Goal: Information Seeking & Learning: Learn about a topic

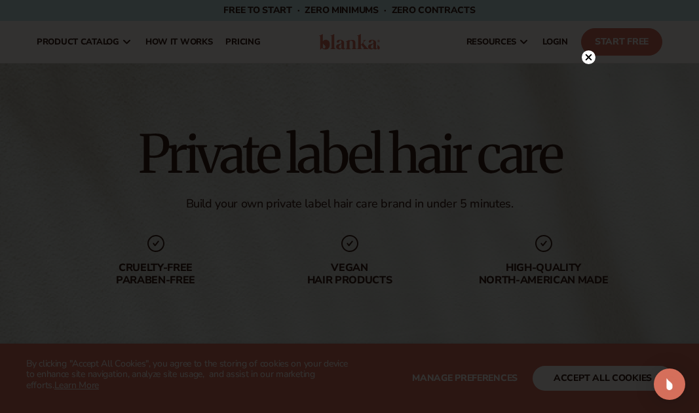
click at [589, 55] on circle at bounding box center [588, 57] width 14 height 14
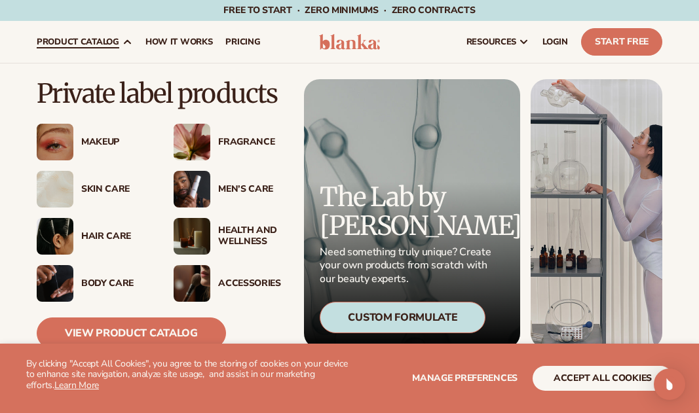
click at [101, 232] on div "Hair Care" at bounding box center [114, 236] width 66 height 11
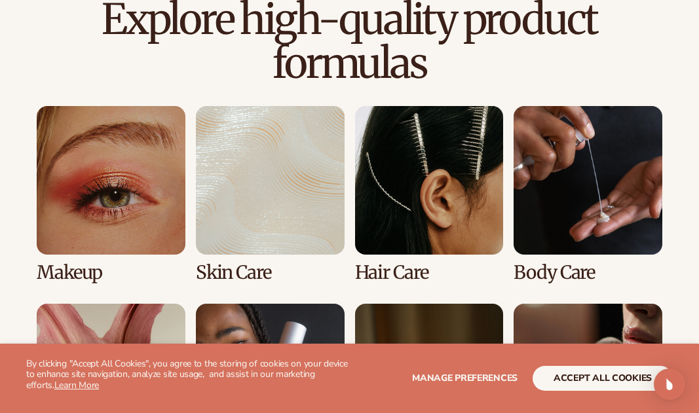
scroll to position [917, 0]
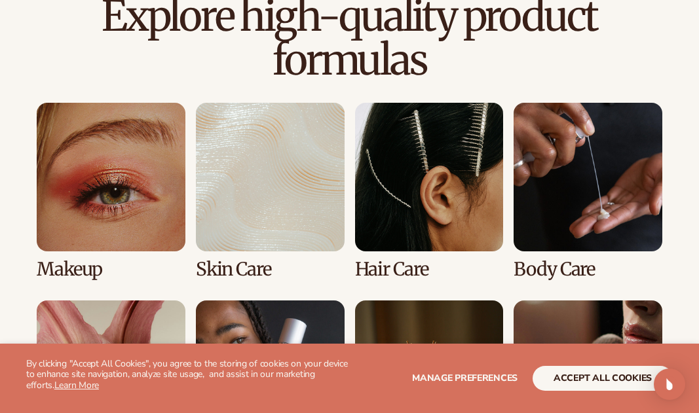
click at [388, 196] on link "3 / 8" at bounding box center [429, 191] width 149 height 177
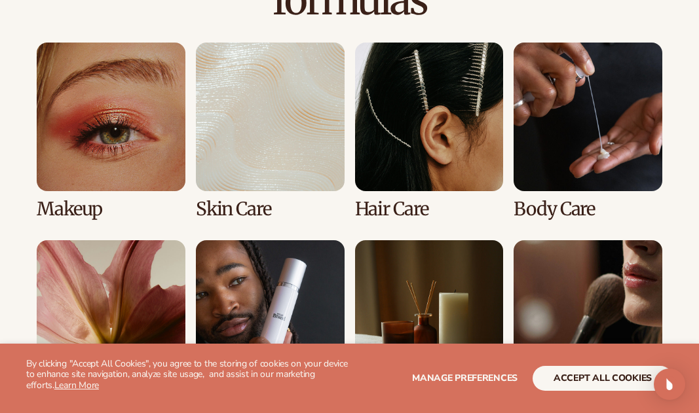
scroll to position [981, 0]
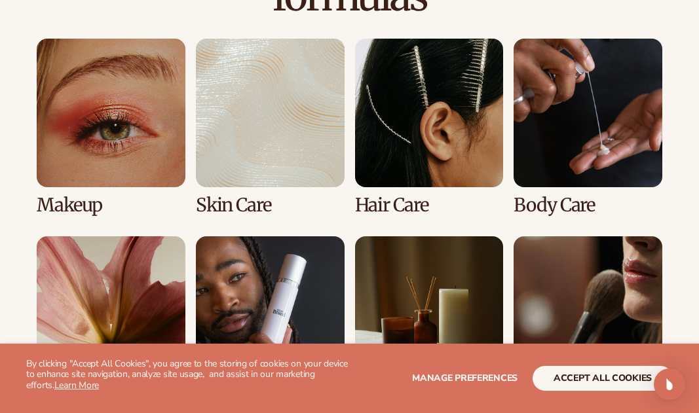
click at [405, 203] on link "3 / 8" at bounding box center [429, 127] width 149 height 177
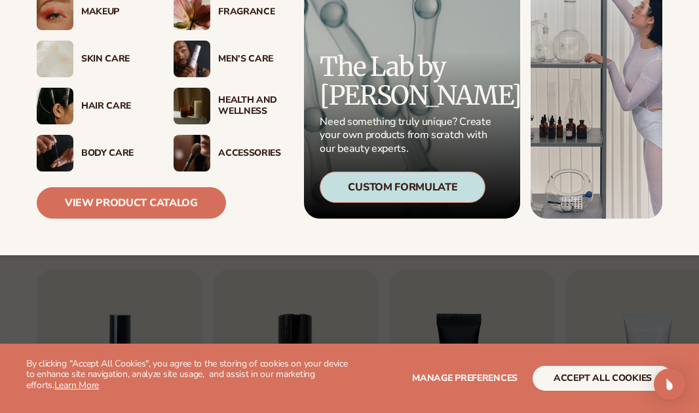
scroll to position [189, 0]
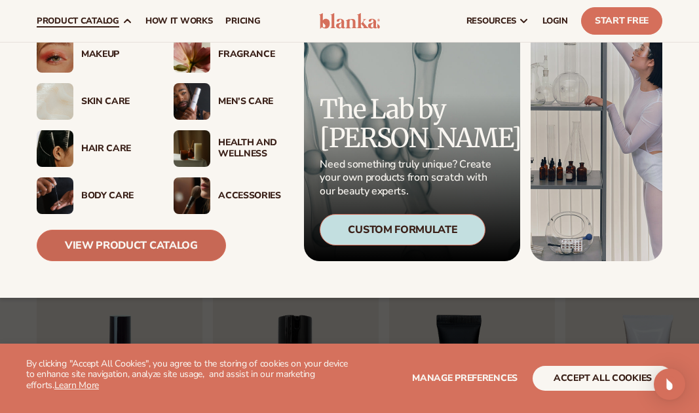
click at [136, 244] on link "View Product Catalog" at bounding box center [131, 245] width 189 height 31
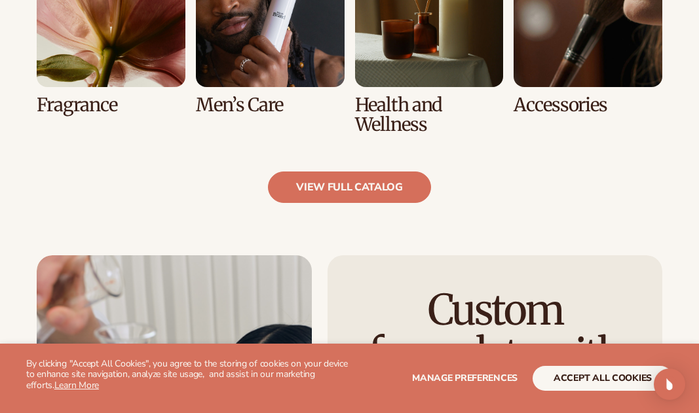
scroll to position [1313, 0]
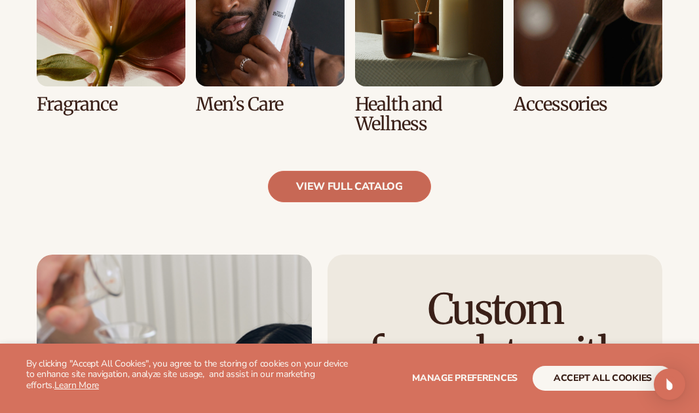
click at [345, 179] on link "view full catalog" at bounding box center [349, 186] width 163 height 31
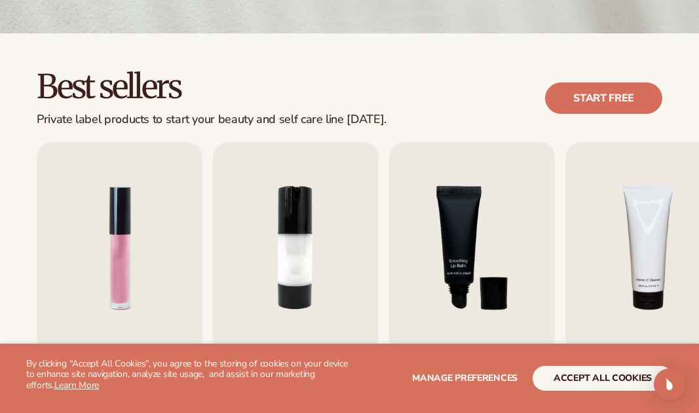
scroll to position [335, 0]
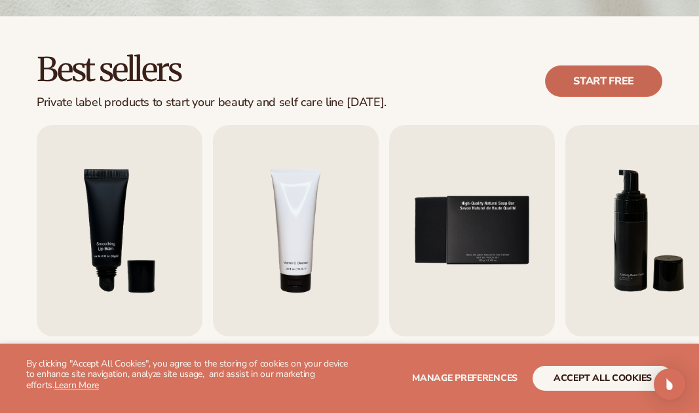
click at [615, 69] on link "Start free" at bounding box center [603, 80] width 117 height 31
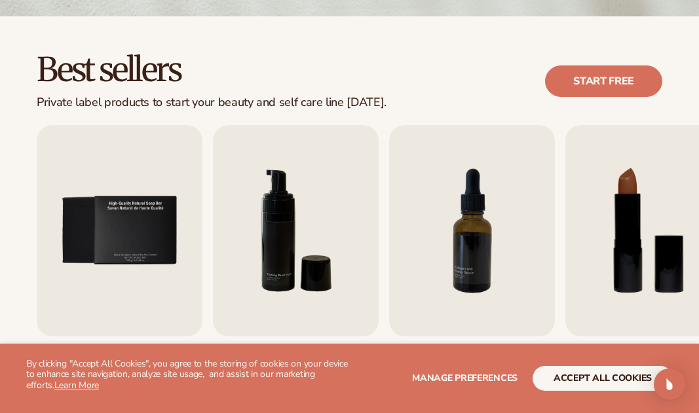
click at [599, 377] on button "accept all cookies" at bounding box center [602, 378] width 140 height 25
